Goal: Information Seeking & Learning: Learn about a topic

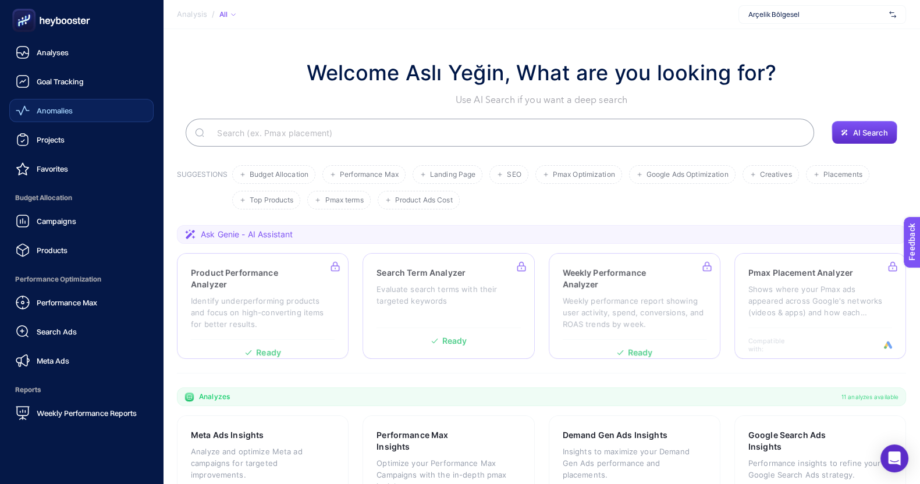
click at [62, 109] on span "Anomalies" at bounding box center [55, 110] width 36 height 9
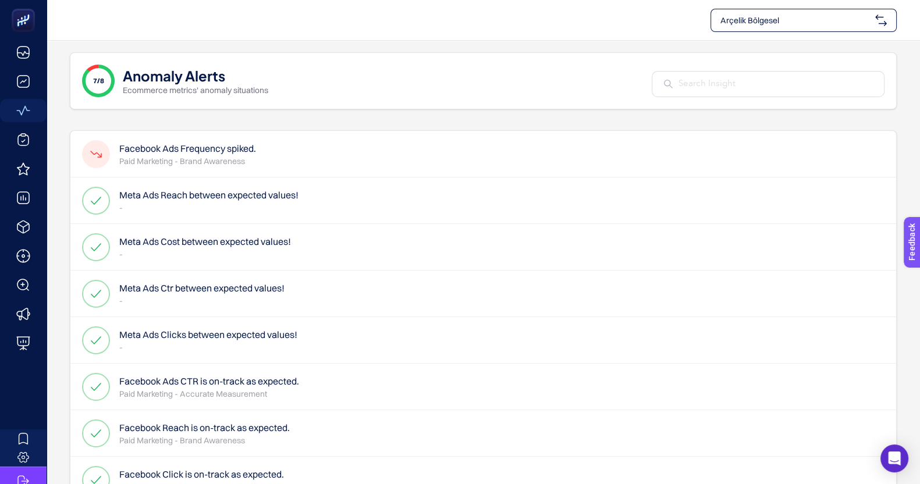
click at [799, 22] on span "Arçelik Bölgesel" at bounding box center [795, 21] width 150 height 12
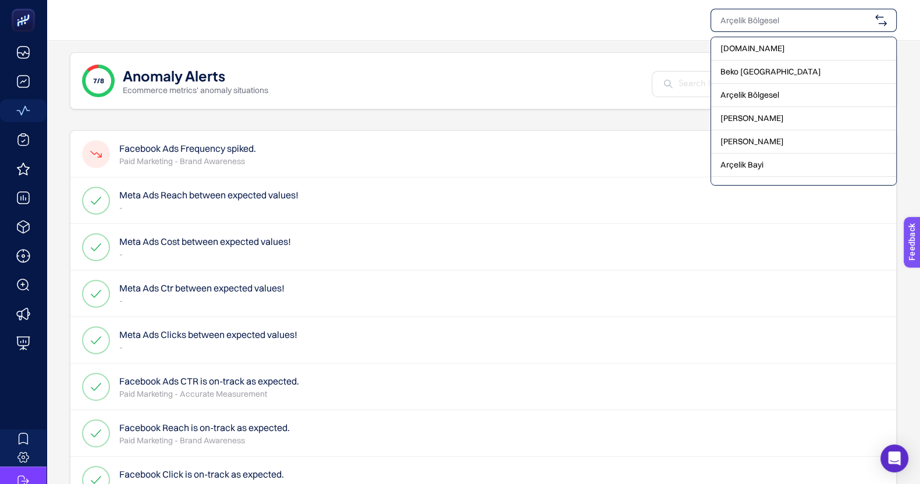
click at [224, 152] on h4 "Facebook Ads Frequency spiked." at bounding box center [187, 148] width 137 height 14
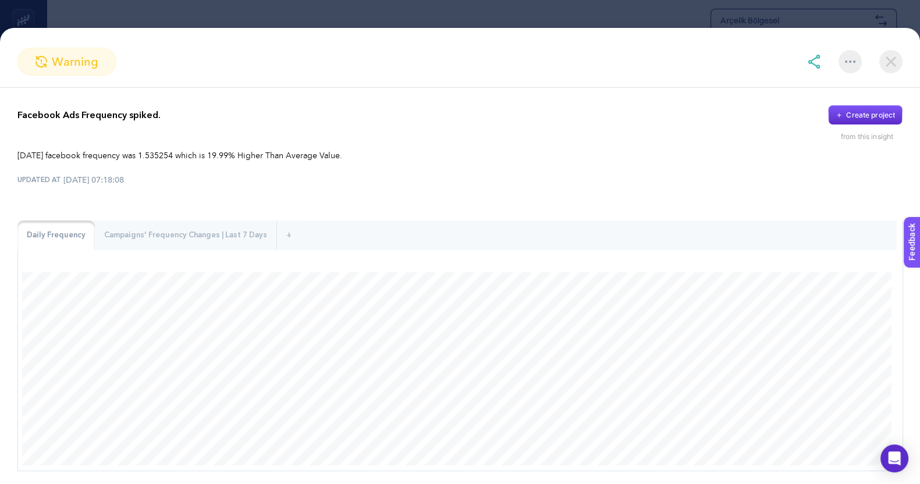
click at [873, 80] on div "warning" at bounding box center [460, 68] width 920 height 40
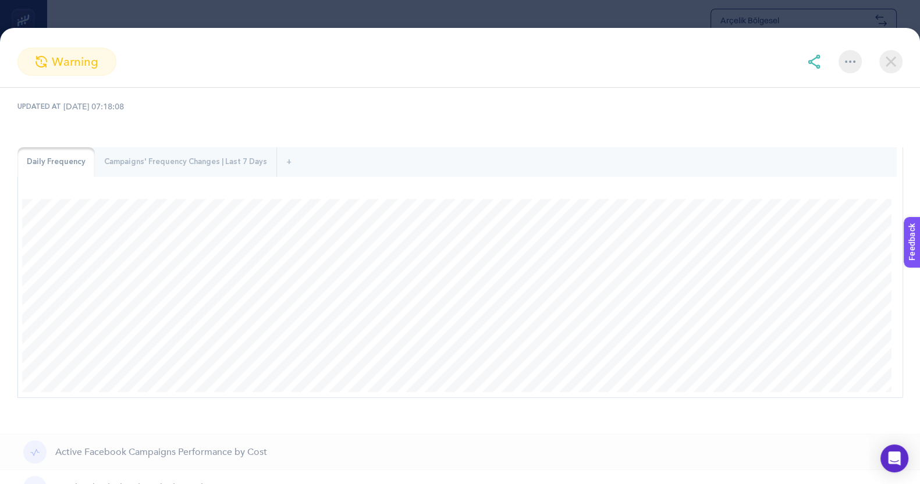
scroll to position [72, 0]
click at [173, 172] on div "Campaigns' Frequency Changes | Last 7 Days" at bounding box center [186, 163] width 182 height 30
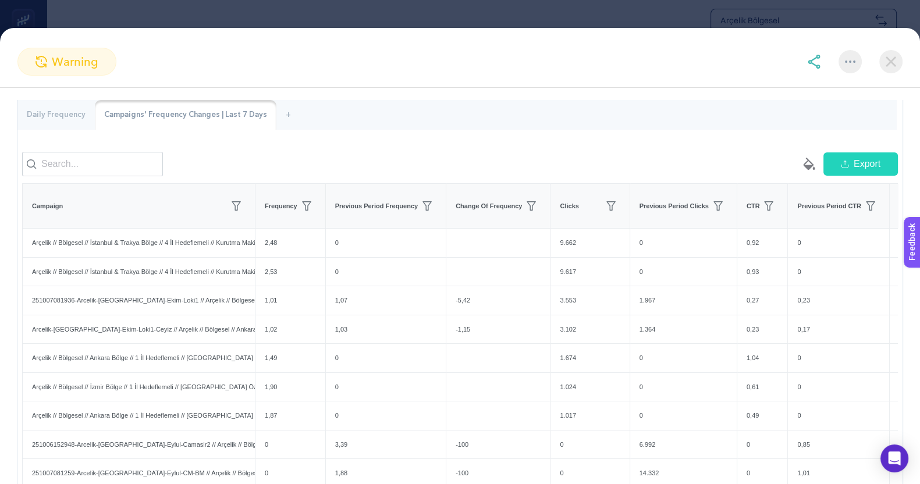
scroll to position [123, 0]
click at [861, 79] on div "warning" at bounding box center [460, 68] width 920 height 40
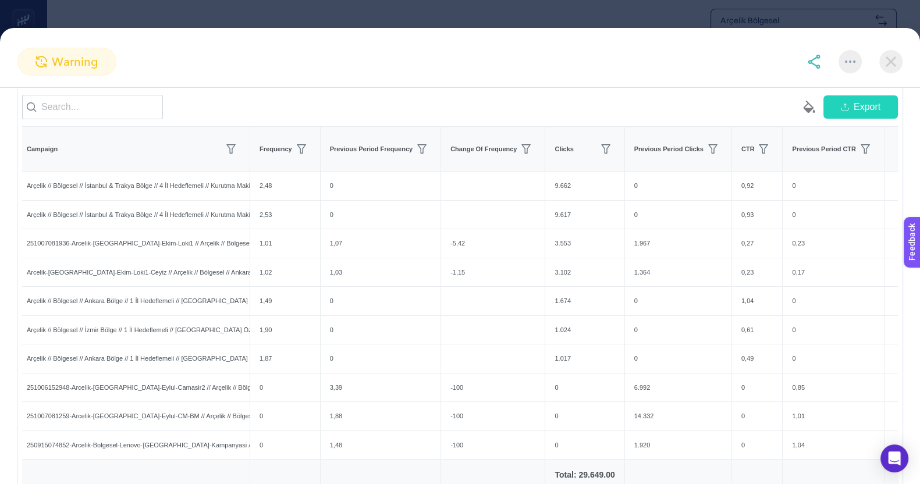
scroll to position [0, 0]
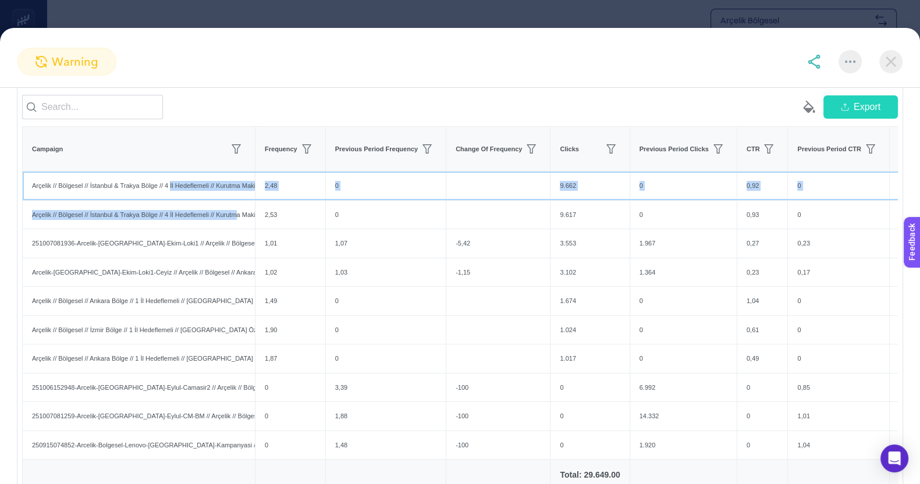
drag, startPoint x: 171, startPoint y: 193, endPoint x: 241, endPoint y: 221, distance: 75.8
click at [241, 221] on tbody "Arçelik // Bölgesel // İstanbul & Trakya Bölge // 4 İl Hedeflemeli // Kurutma M…" at bounding box center [478, 316] width 910 height 288
click at [241, 221] on div "Arçelik // Bölgesel // İstanbul & Trakya Bölge // 4 İl Hedeflemeli // Kurutma M…" at bounding box center [139, 215] width 232 height 29
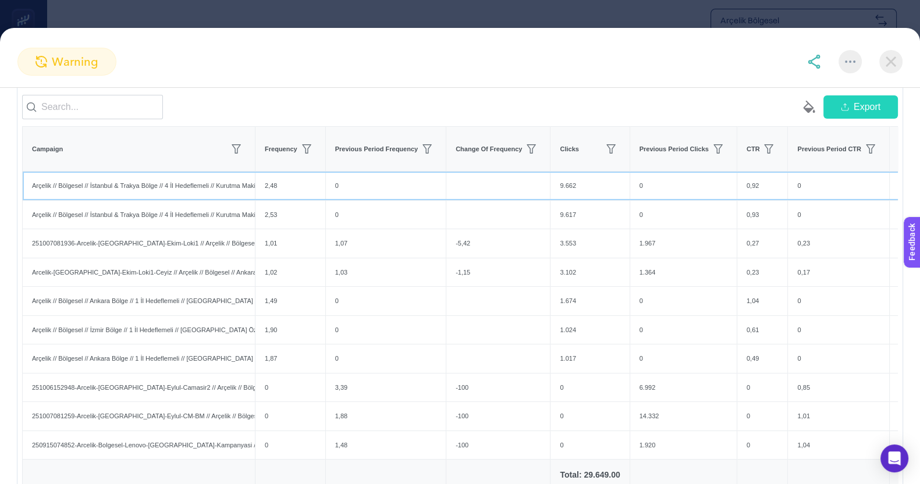
click at [223, 193] on div "Arçelik // Bölgesel // İstanbul & Trakya Bölge // 4 İl Hedeflemeli // Kurutma M…" at bounding box center [139, 186] width 232 height 29
drag, startPoint x: 91, startPoint y: 250, endPoint x: 242, endPoint y: 262, distance: 151.3
click at [242, 258] on div "251007081936-Arcelik-[GEOGRAPHIC_DATA]-Ekim-Loki1 // Arçelik // Bölgesel // Ank…" at bounding box center [139, 243] width 232 height 29
drag, startPoint x: 67, startPoint y: 282, endPoint x: 233, endPoint y: 284, distance: 165.9
click at [233, 284] on div "Arcelik-[GEOGRAPHIC_DATA]-Ekim-Loki1-Ceyiz // Arçelik // Bölgesel // Ankara Böl…" at bounding box center [139, 272] width 232 height 29
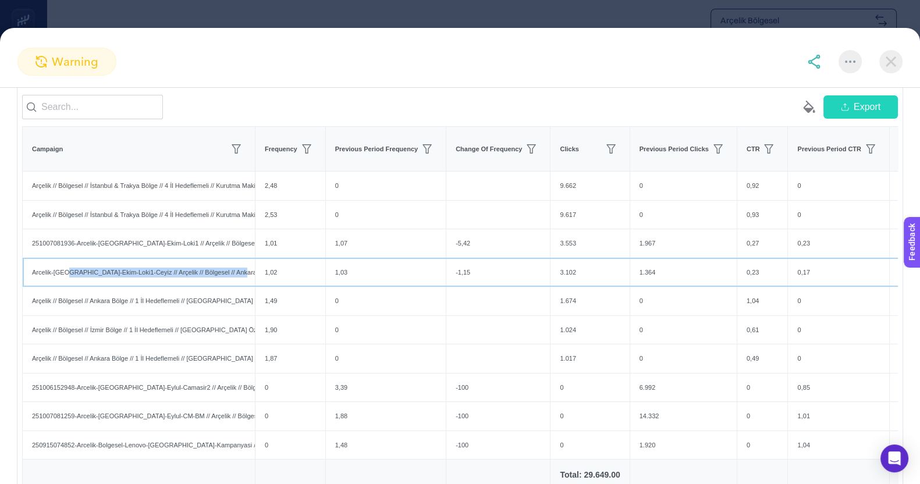
click at [233, 284] on div "Arcelik-[GEOGRAPHIC_DATA]-Ekim-Loki1-Ceyiz // Arçelik // Bölgesel // Ankara Böl…" at bounding box center [139, 272] width 232 height 29
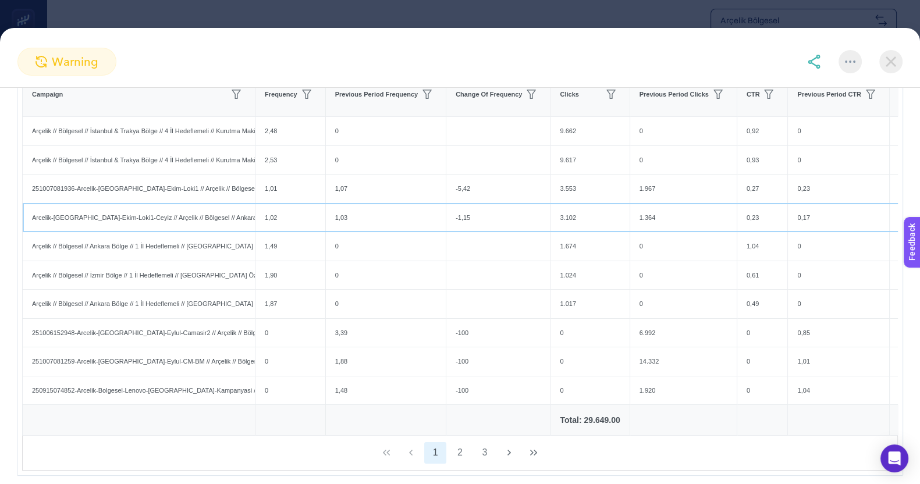
scroll to position [253, 0]
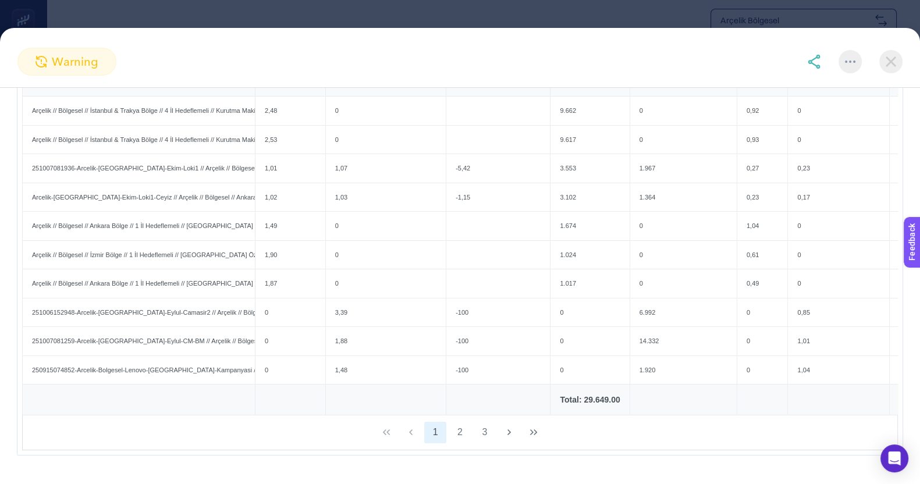
click at [26, 44] on div "warning Facebook Ads Frequency spiked. Create project from this insight [DATE] …" at bounding box center [460, 256] width 920 height 456
click at [120, 10] on section "warning Facebook Ads Frequency spiked. Create project from this insight [DATE] …" at bounding box center [460, 242] width 920 height 484
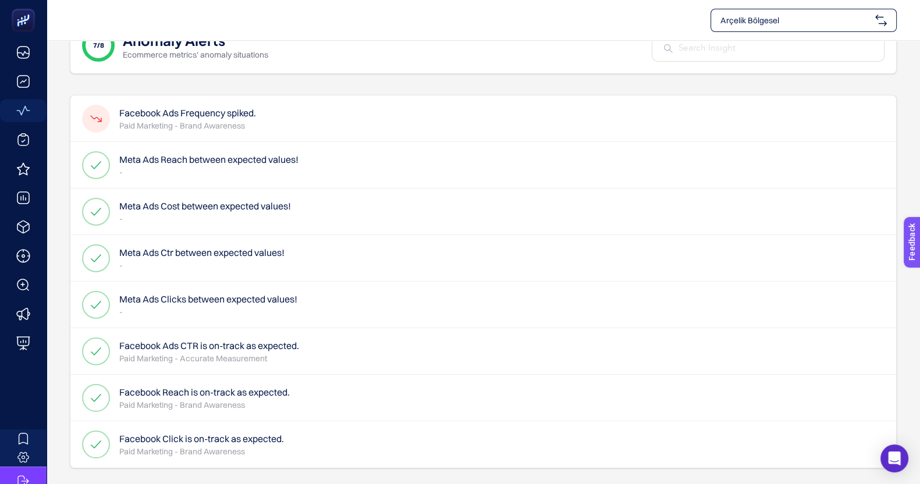
scroll to position [0, 0]
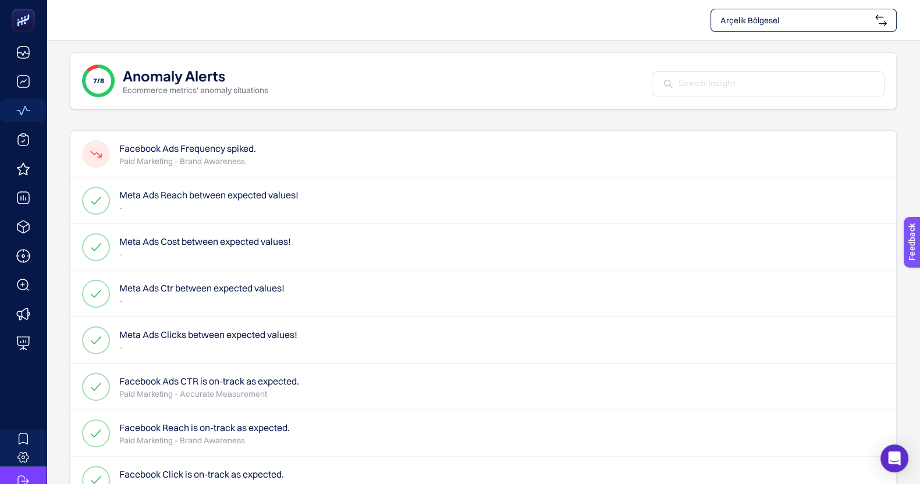
click at [166, 148] on h4 "Facebook Ads Frequency spiked." at bounding box center [187, 148] width 137 height 14
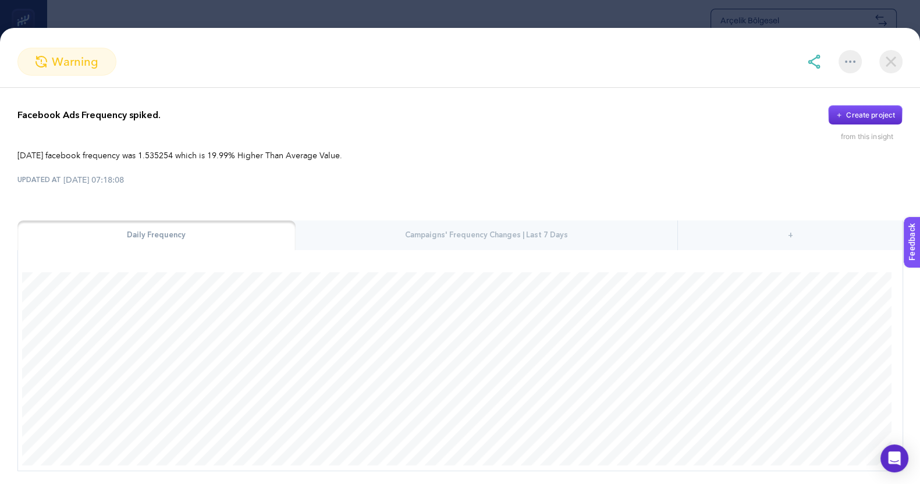
click at [866, 77] on div "warning" at bounding box center [460, 68] width 920 height 40
click at [359, 241] on div "Campaigns' Frequency Changes | Last 7 Days" at bounding box center [487, 236] width 382 height 30
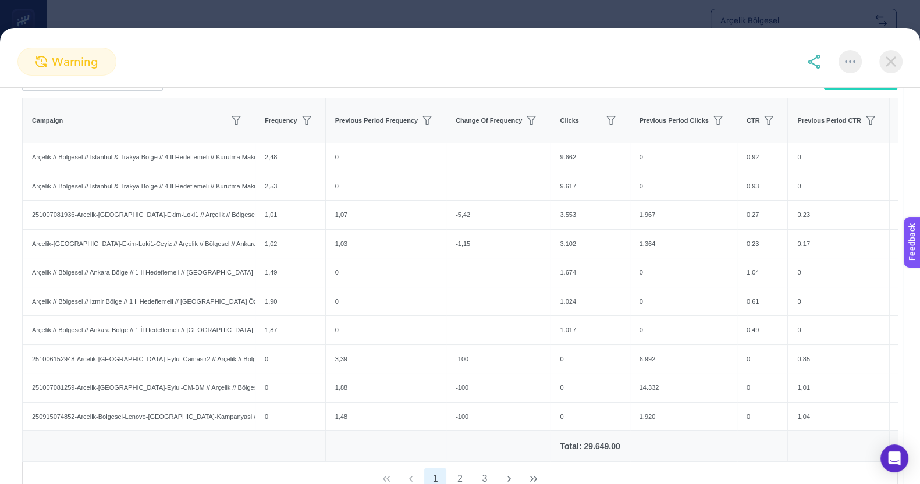
scroll to position [219, 0]
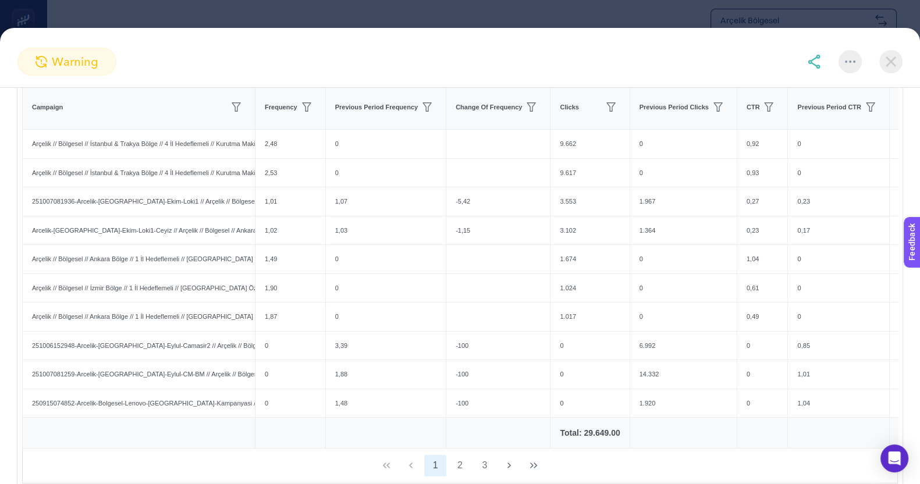
click at [898, 57] on img at bounding box center [890, 61] width 23 height 23
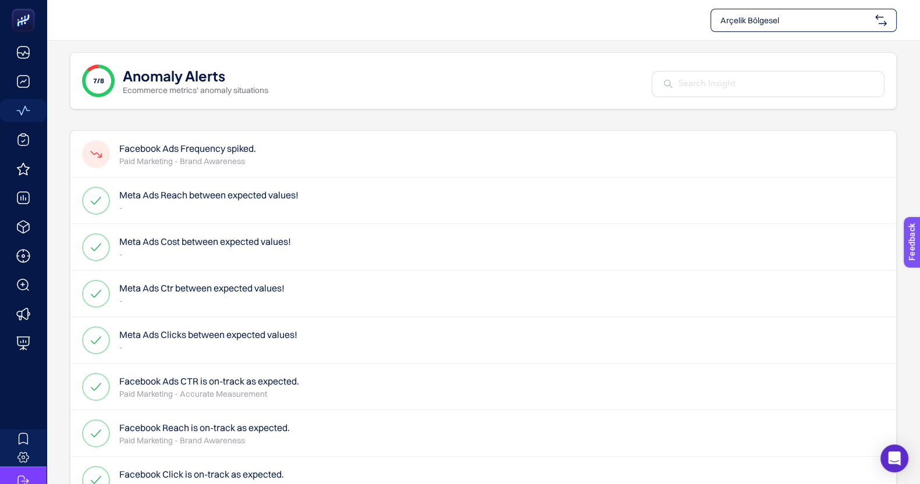
click at [847, 20] on span "Arçelik Bölgesel" at bounding box center [795, 21] width 150 height 12
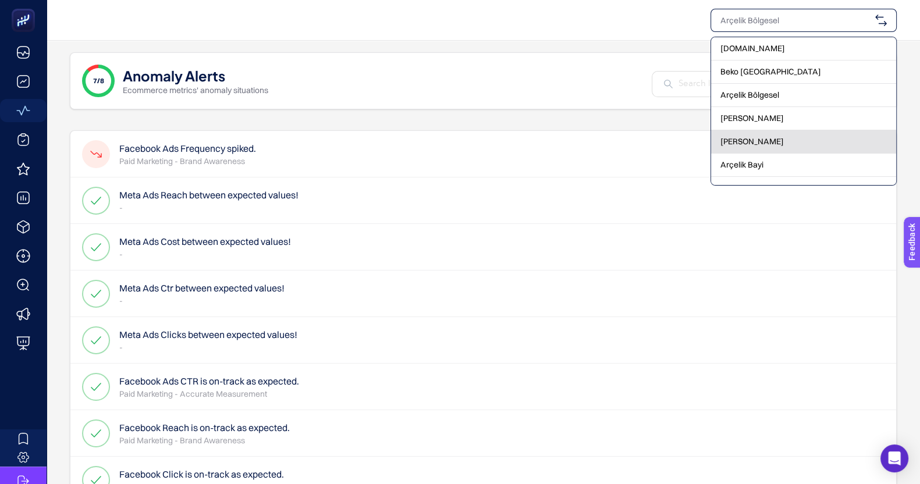
click at [766, 138] on span "[PERSON_NAME]" at bounding box center [751, 142] width 63 height 12
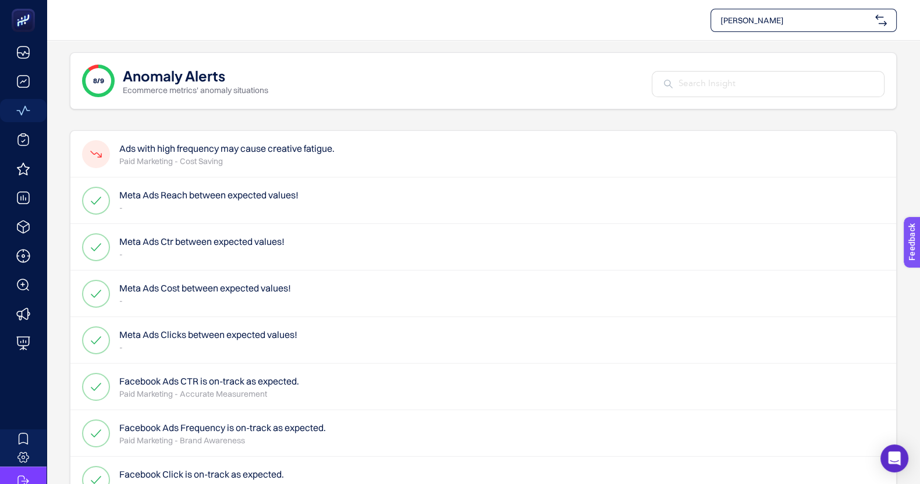
click at [247, 147] on h4 "Ads with high frequency may cause creative fatigue." at bounding box center [226, 148] width 215 height 14
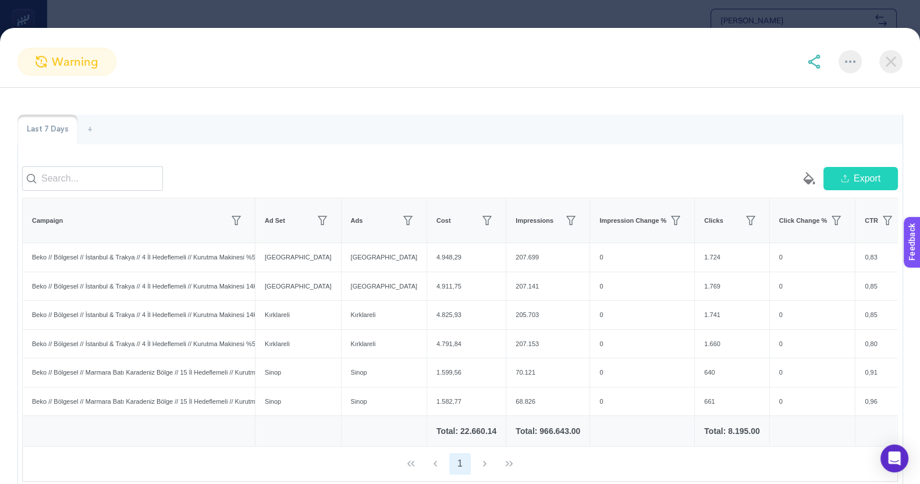
scroll to position [0, 0]
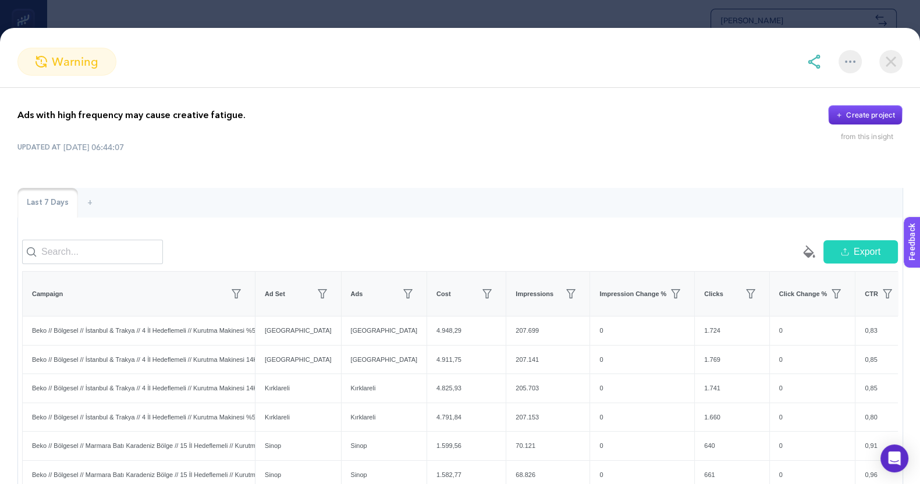
click at [236, 125] on div "Ads with high frequency may cause creative fatigue. Create project from this in…" at bounding box center [459, 123] width 885 height 36
click at [232, 112] on p "Ads with high frequency may cause creative fatigue." at bounding box center [131, 115] width 228 height 14
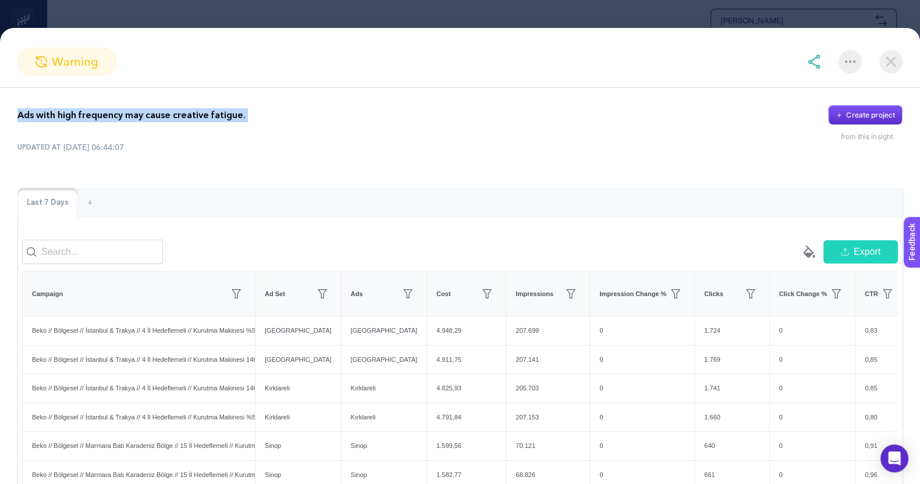
copy div "Ads with high frequency may cause creative fatigue."
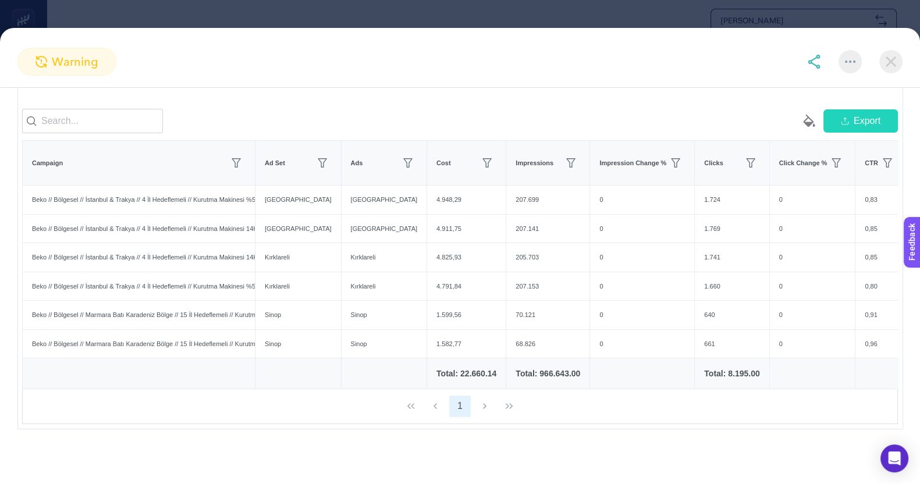
scroll to position [56, 0]
click at [889, 58] on img at bounding box center [890, 61] width 23 height 23
